Goal: Task Accomplishment & Management: Use online tool/utility

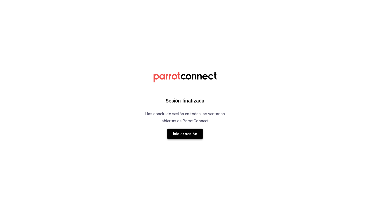
click at [193, 132] on button "Iniciar sesión" at bounding box center [184, 134] width 35 height 11
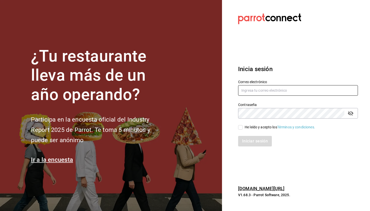
type input "[EMAIL_ADDRESS][DOMAIN_NAME]"
click at [197, 127] on input "He leído y acepto los Términos y condiciones." at bounding box center [240, 127] width 5 height 5
checkbox input "true"
click at [197, 141] on button "Iniciar sesión" at bounding box center [255, 141] width 34 height 11
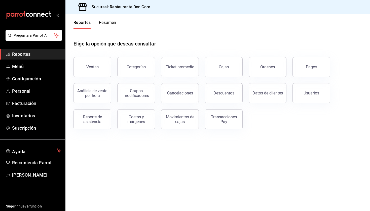
click at [50, 56] on span "Reportes" at bounding box center [36, 54] width 49 height 7
click at [91, 71] on button "Ventas" at bounding box center [93, 67] width 38 height 20
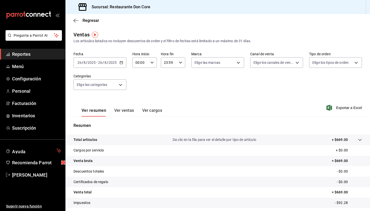
click at [122, 64] on icon "button" at bounding box center [122, 63] width 4 height 4
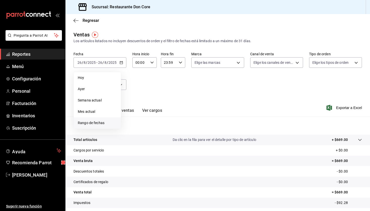
click at [99, 123] on span "Rango de fechas" at bounding box center [97, 123] width 39 height 5
click at [177, 82] on icon "button" at bounding box center [176, 81] width 6 height 6
click at [133, 142] on abbr "28" at bounding box center [131, 141] width 3 height 4
click at [187, 82] on icon "button" at bounding box center [187, 81] width 2 height 3
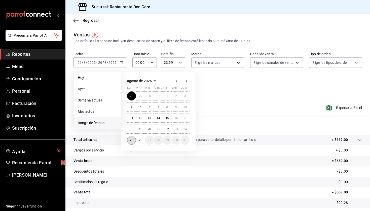
click at [135, 142] on button "25" at bounding box center [131, 140] width 9 height 9
